Goal: Check status: Check status

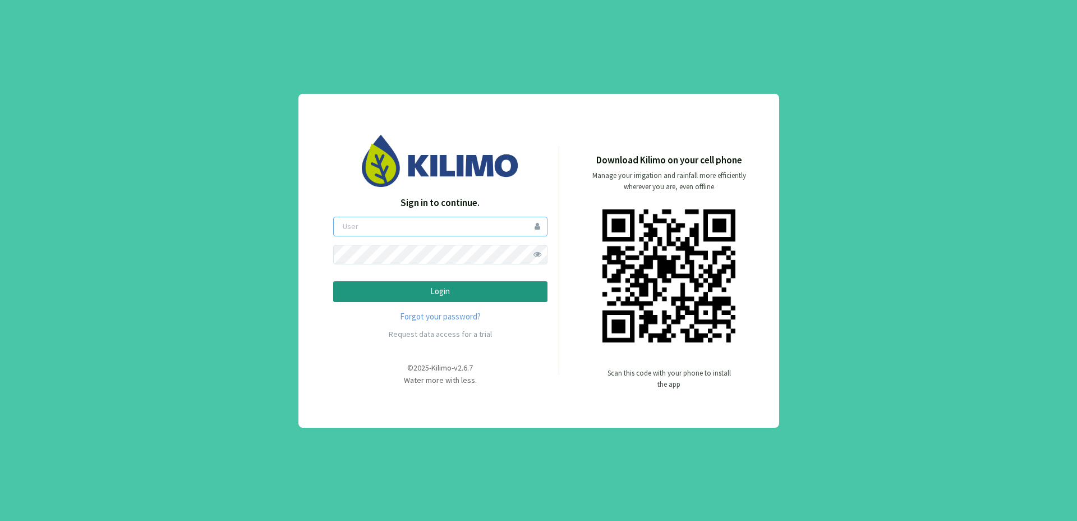
click at [419, 230] on input "email" at bounding box center [440, 227] width 214 height 20
click at [369, 229] on input "email" at bounding box center [440, 227] width 214 height 20
type input "gian"
click at [333, 281] on button "Login" at bounding box center [440, 291] width 214 height 21
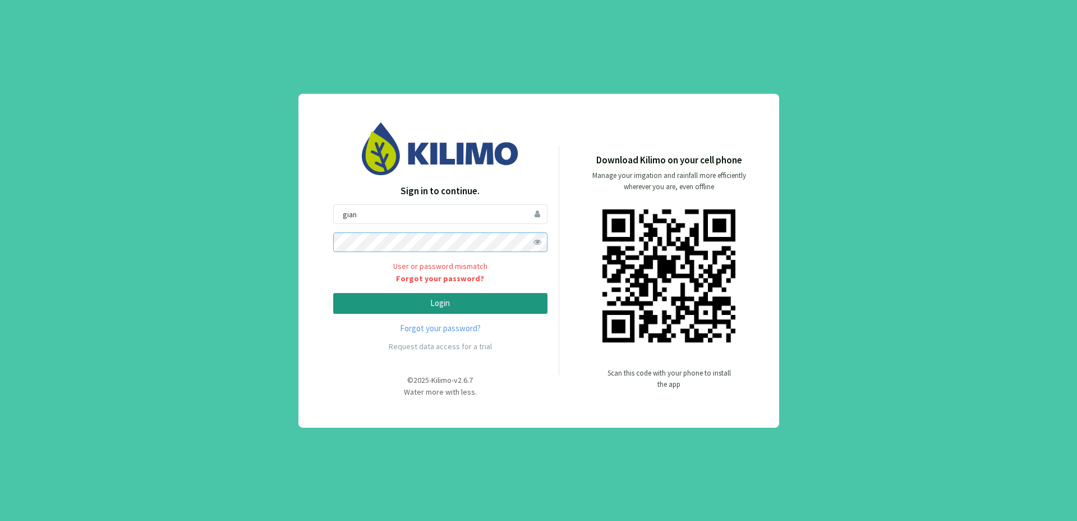
click at [333, 293] on button "Login" at bounding box center [440, 303] width 214 height 21
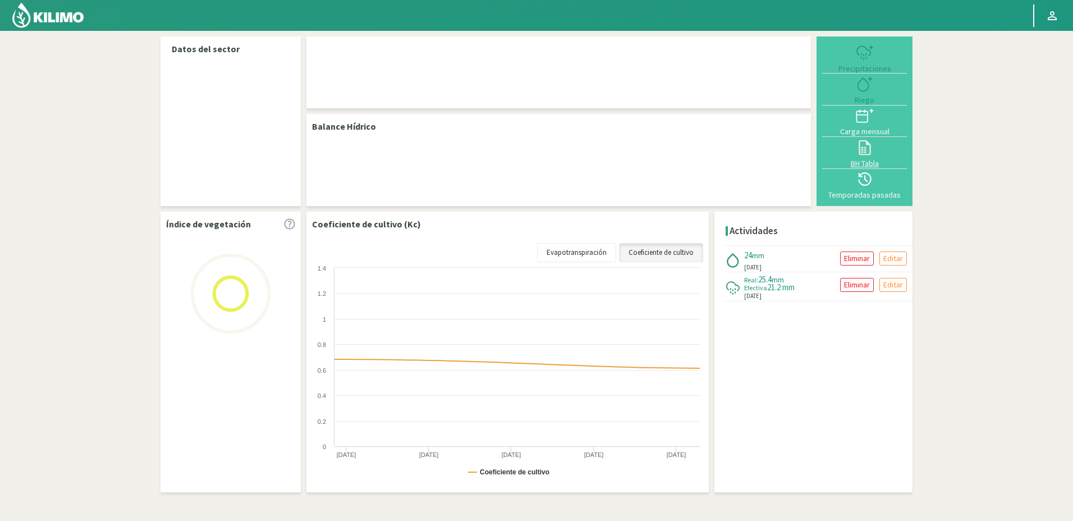
select select "105: Object"
select select "1: Object"
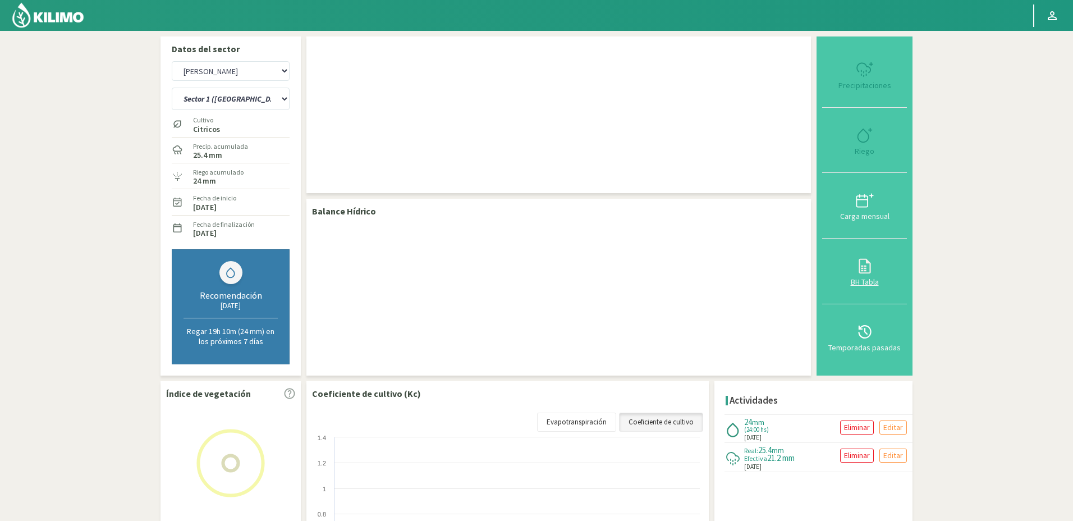
checkbox input "false"
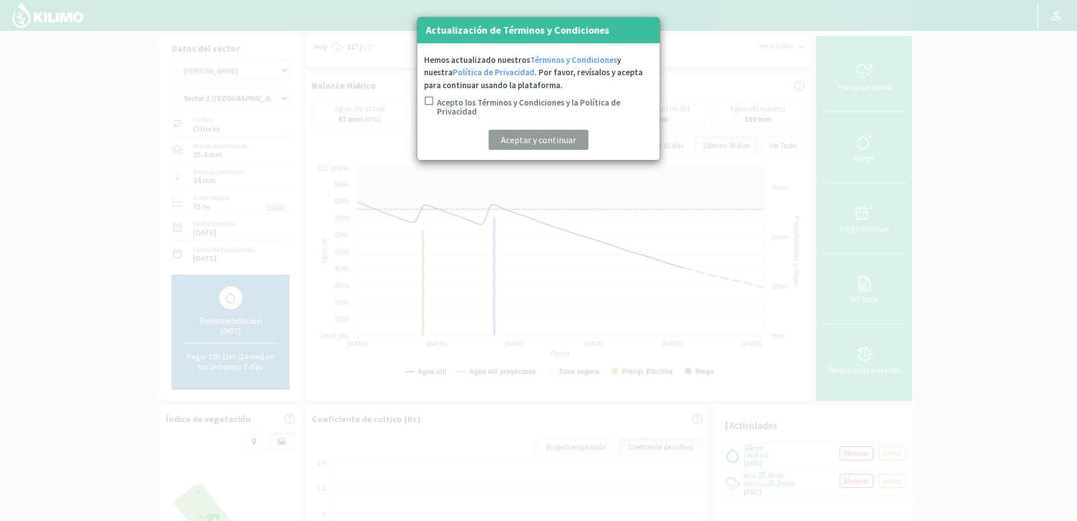
click at [428, 99] on input "Acepto los Términos y Condiciones y la Política de Privacidad" at bounding box center [428, 109] width 11 height 24
checkbox input "true"
click at [524, 137] on p "Aceptar y continuar" at bounding box center [538, 139] width 75 height 13
